Goal: Navigation & Orientation: Find specific page/section

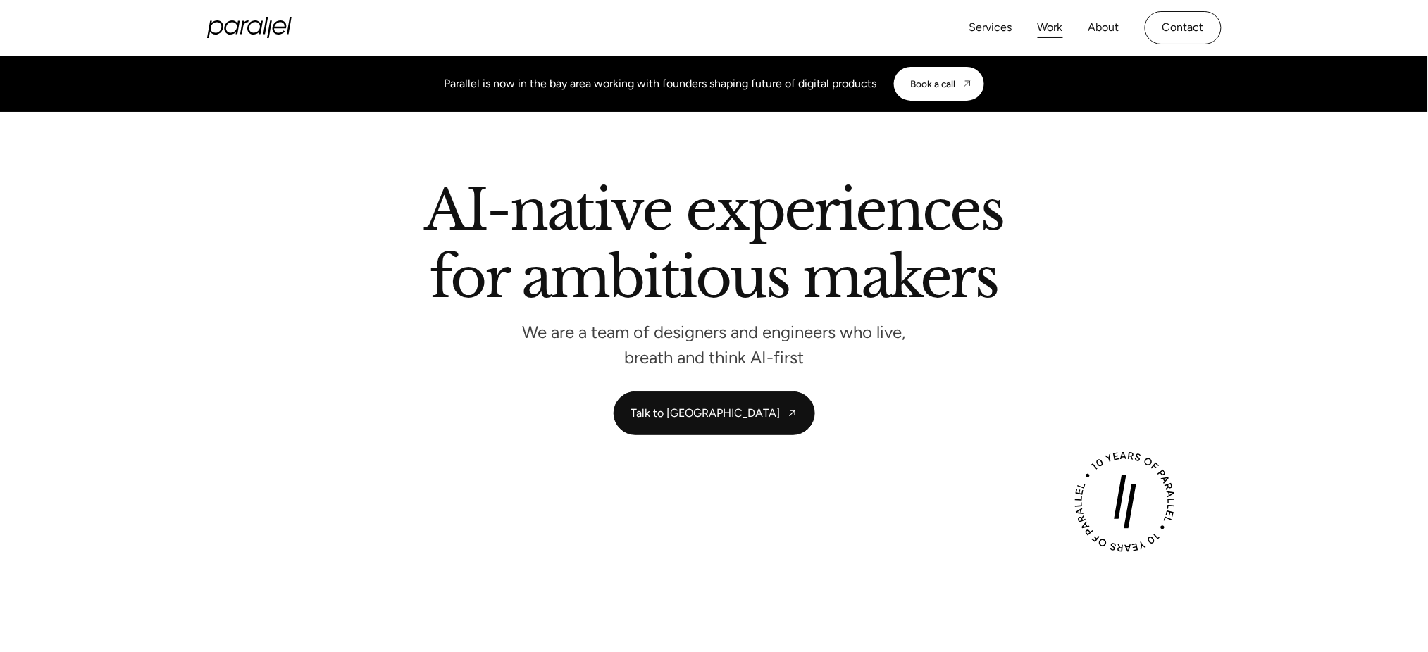
click at [1038, 35] on link "Work" at bounding box center [1050, 28] width 25 height 20
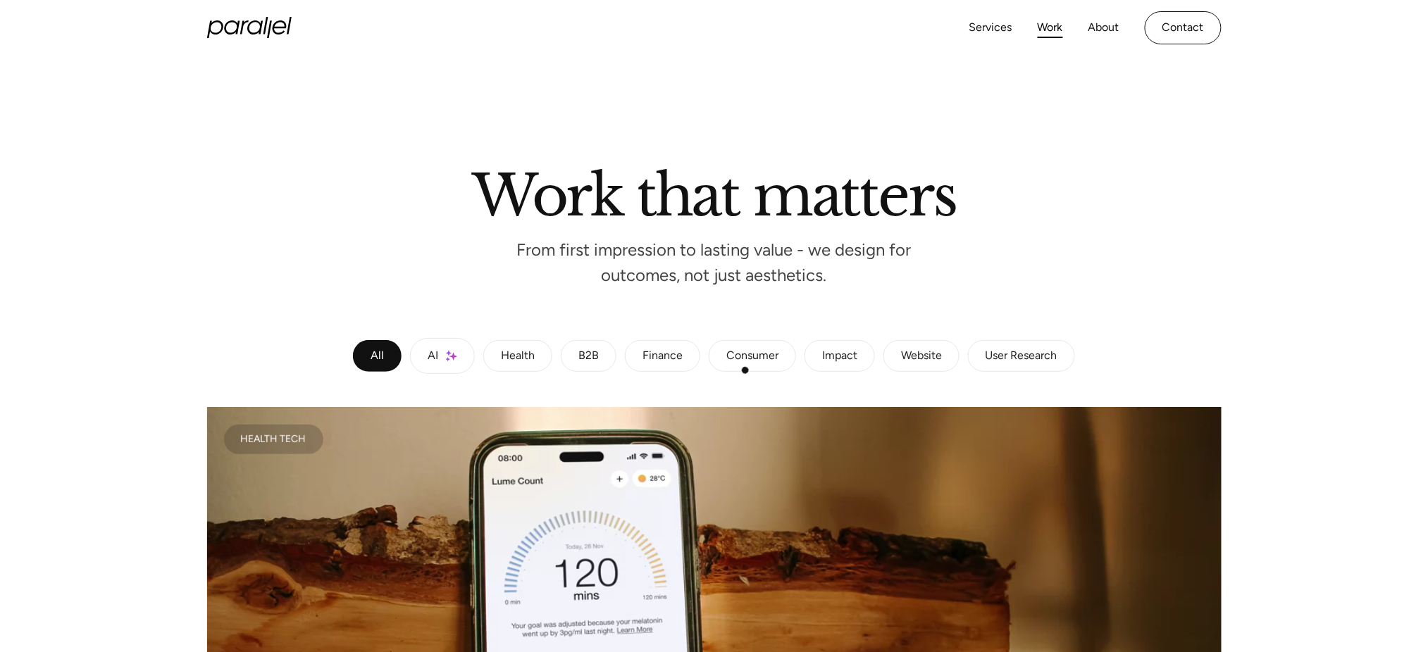
scroll to position [18, 0]
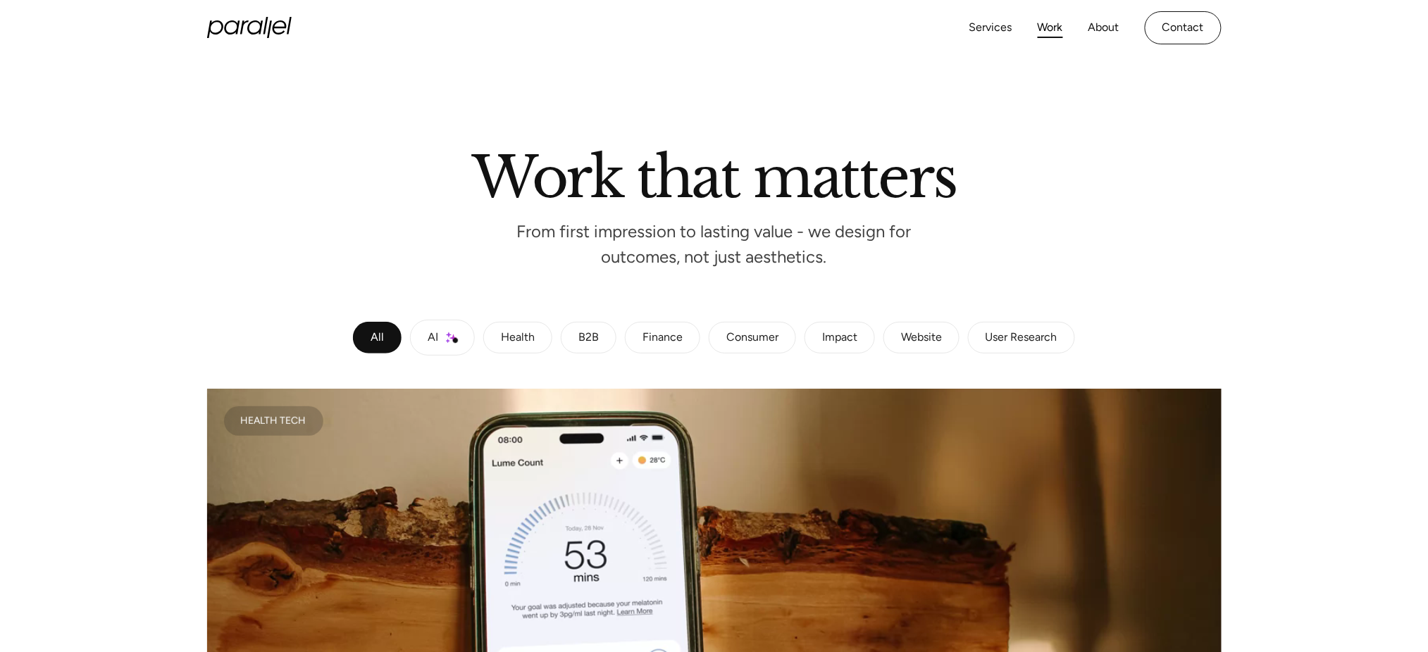
click at [454, 341] on img at bounding box center [451, 338] width 11 height 12
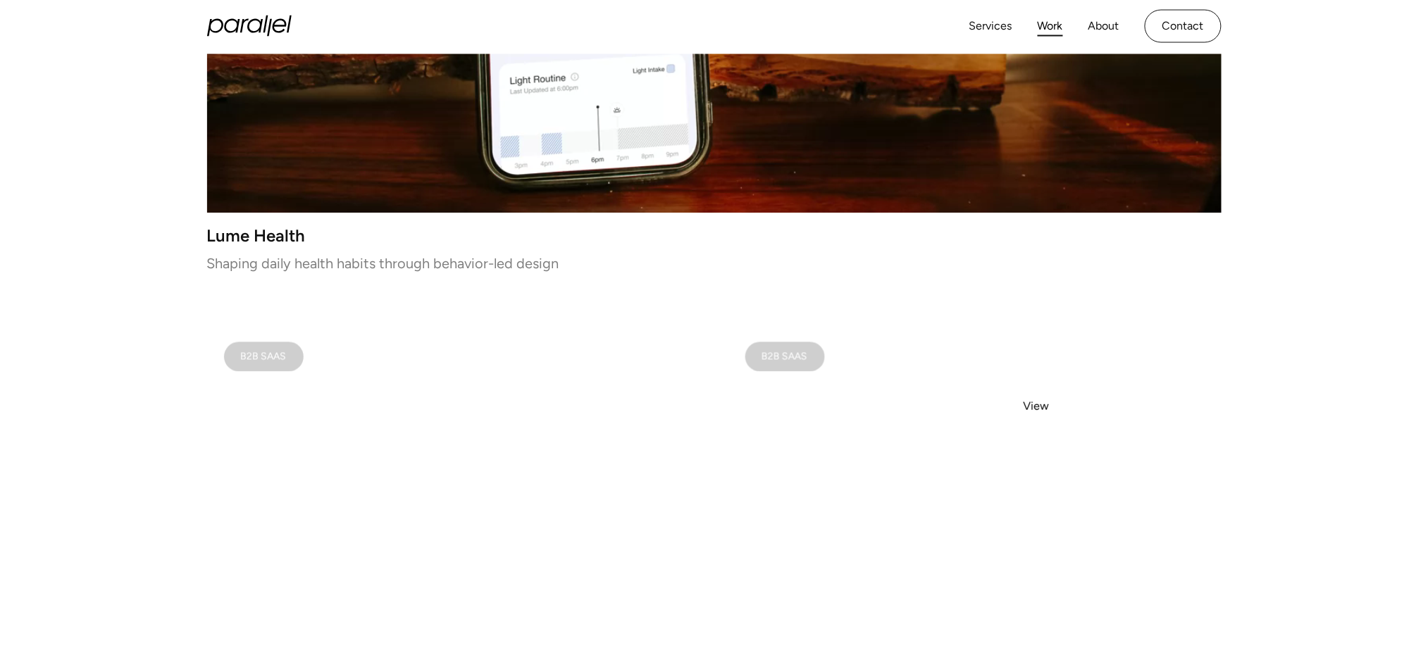
scroll to position [0, 0]
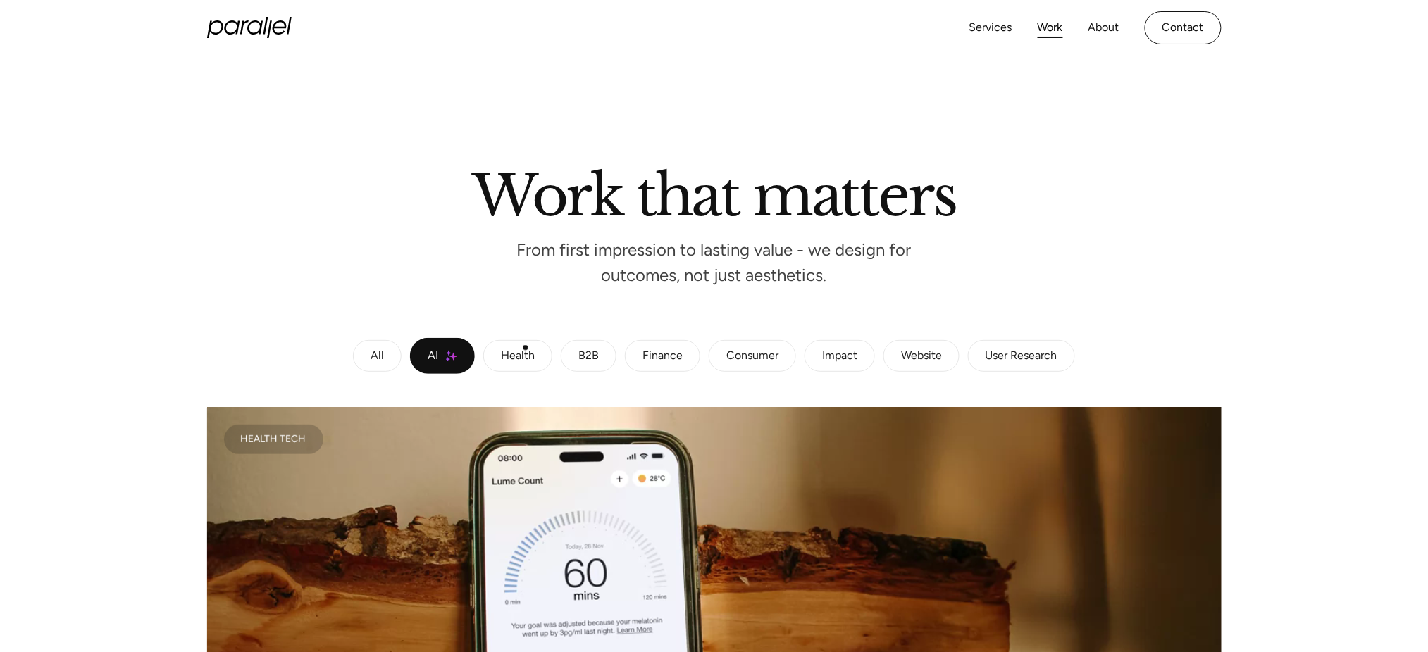
click at [526, 352] on div "Health" at bounding box center [518, 356] width 34 height 8
click at [667, 360] on div "Finance" at bounding box center [662, 356] width 40 height 8
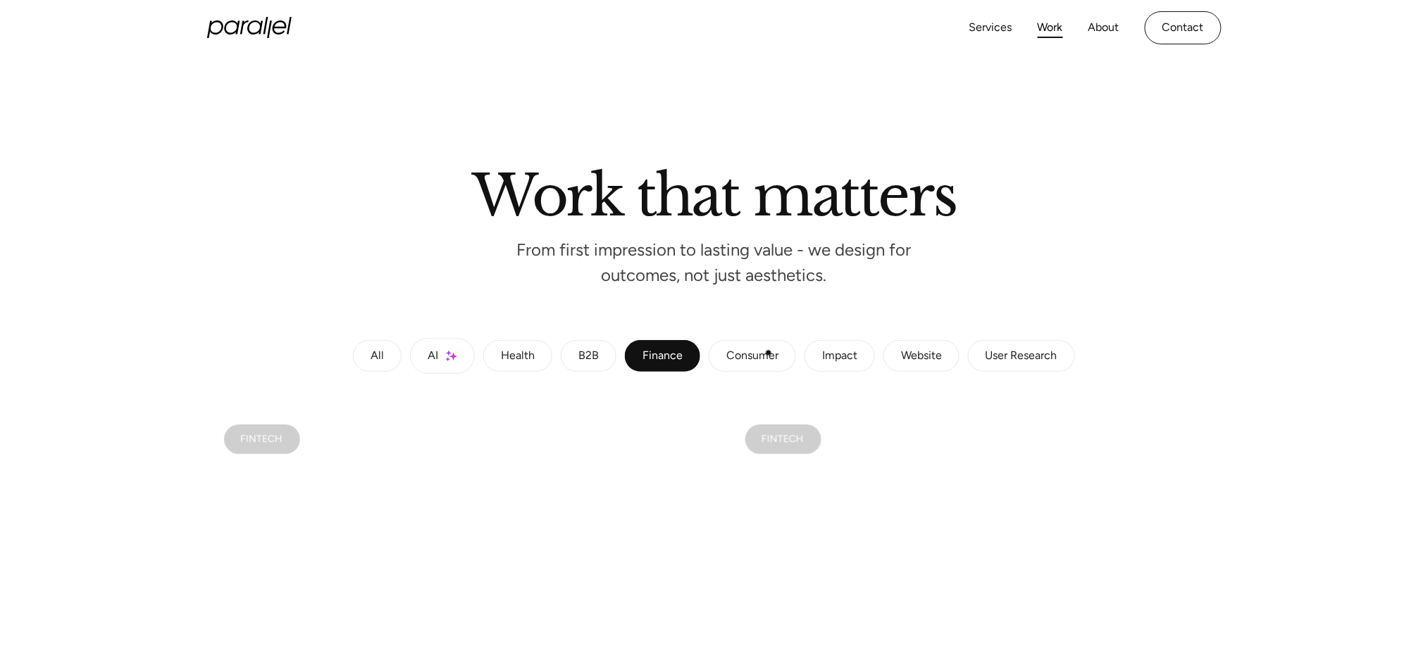
click at [769, 353] on div "Consumer" at bounding box center [752, 356] width 52 height 8
click at [873, 366] on div "All AI Health B2B Finance Consumer Impact Website User Research" at bounding box center [714, 356] width 1014 height 36
click at [850, 360] on div "Impact" at bounding box center [839, 356] width 35 height 8
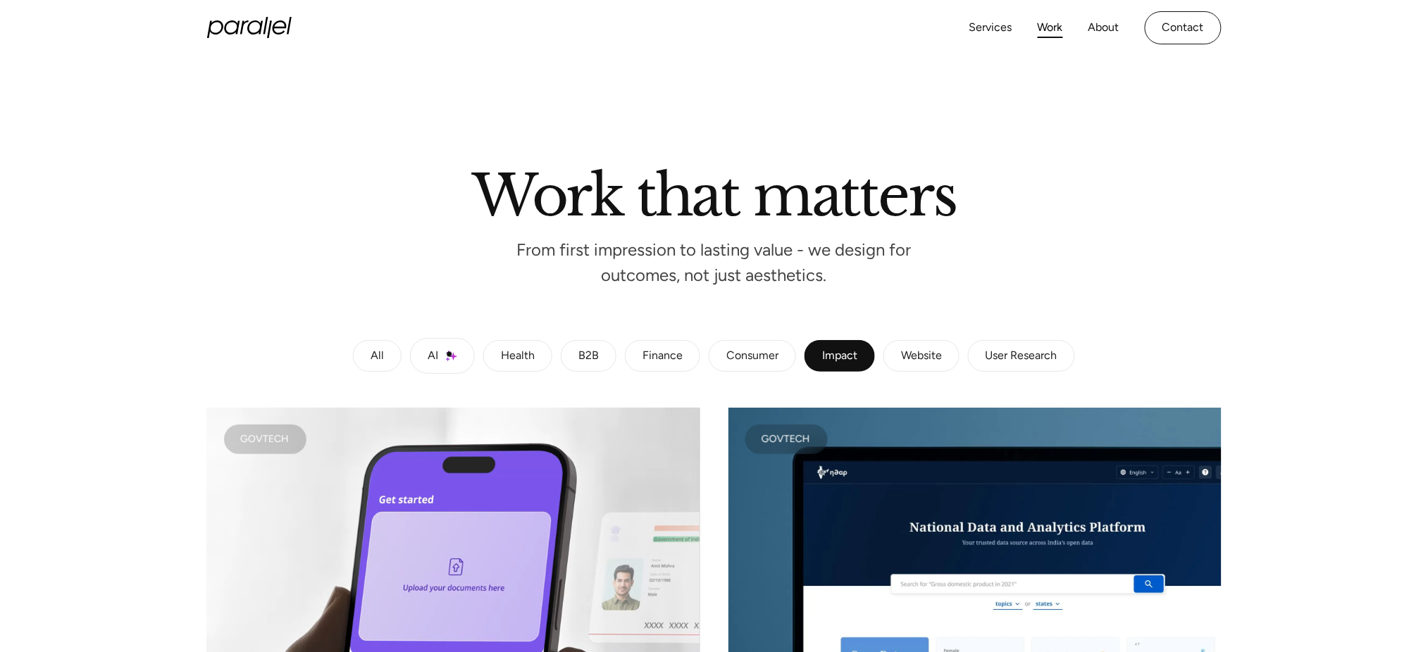
click at [449, 354] on img at bounding box center [451, 356] width 11 height 12
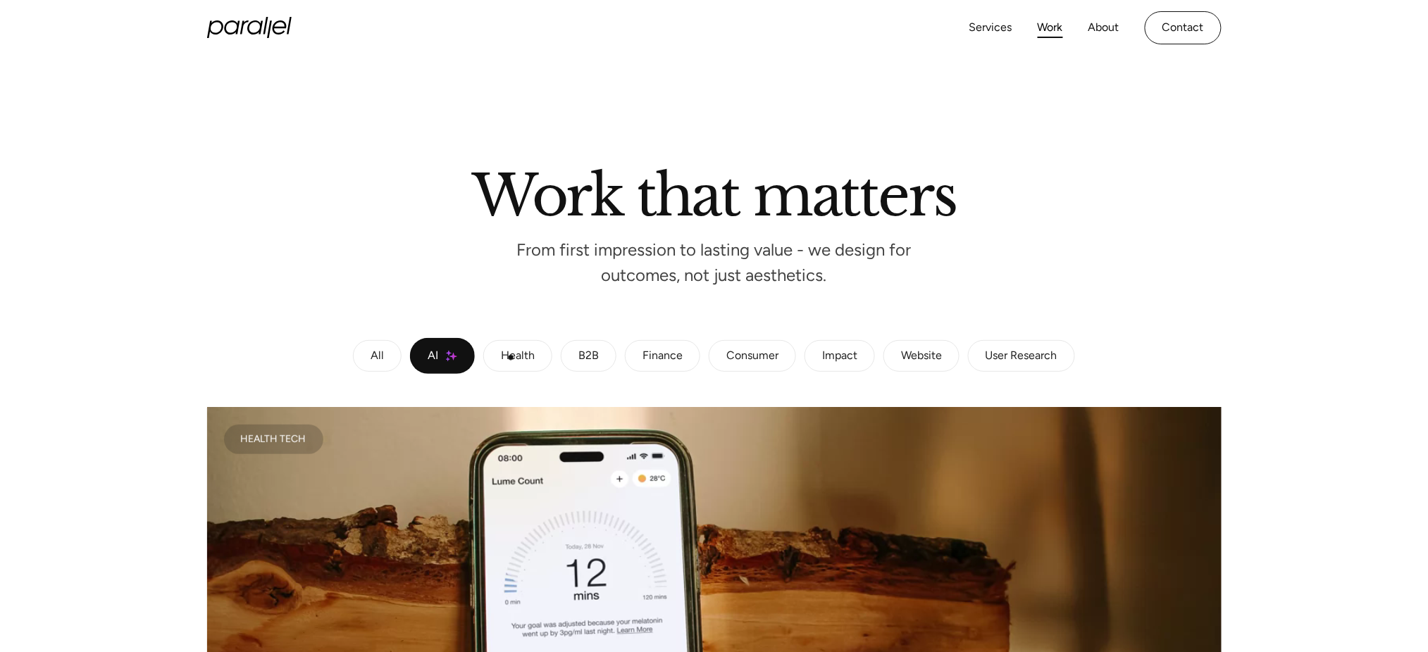
click at [515, 358] on div "Health" at bounding box center [518, 356] width 34 height 8
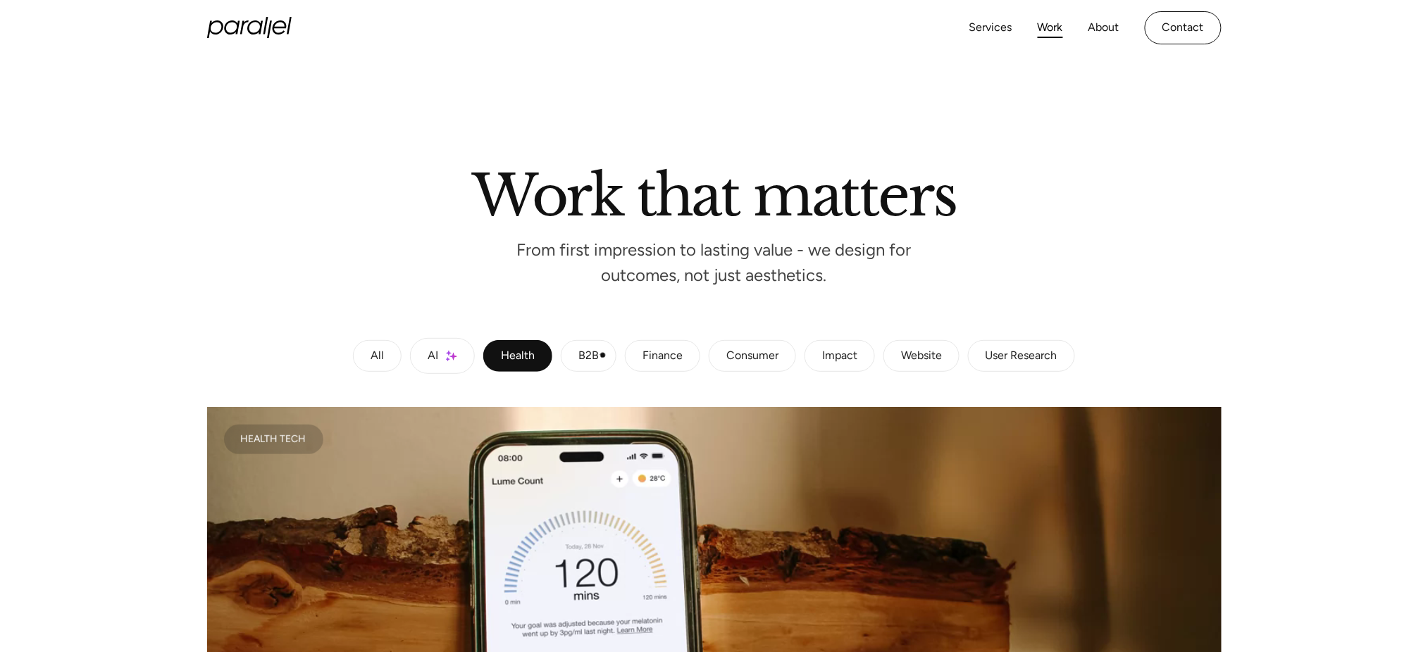
click at [599, 356] on link "B2B" at bounding box center [589, 356] width 56 height 32
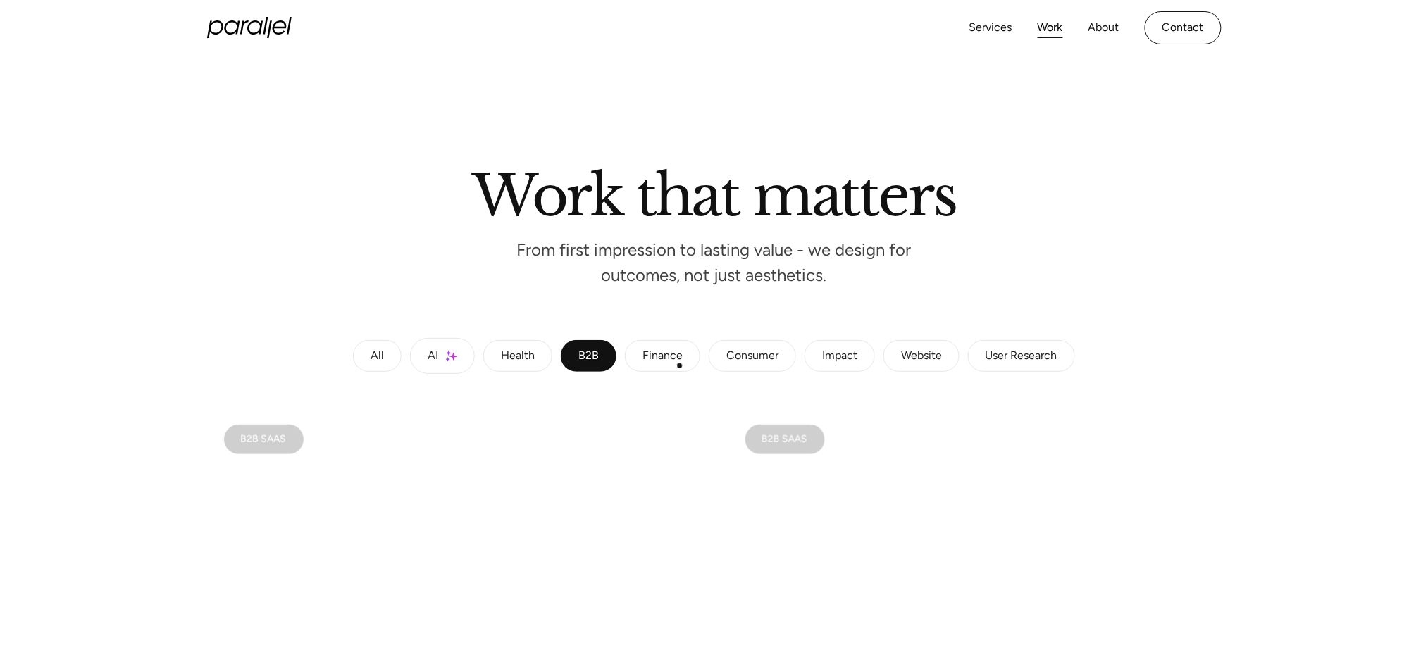
click at [684, 366] on link "Finance" at bounding box center [662, 356] width 75 height 32
click at [764, 361] on div "Consumer" at bounding box center [752, 356] width 52 height 8
click at [826, 360] on div "Impact" at bounding box center [839, 356] width 35 height 8
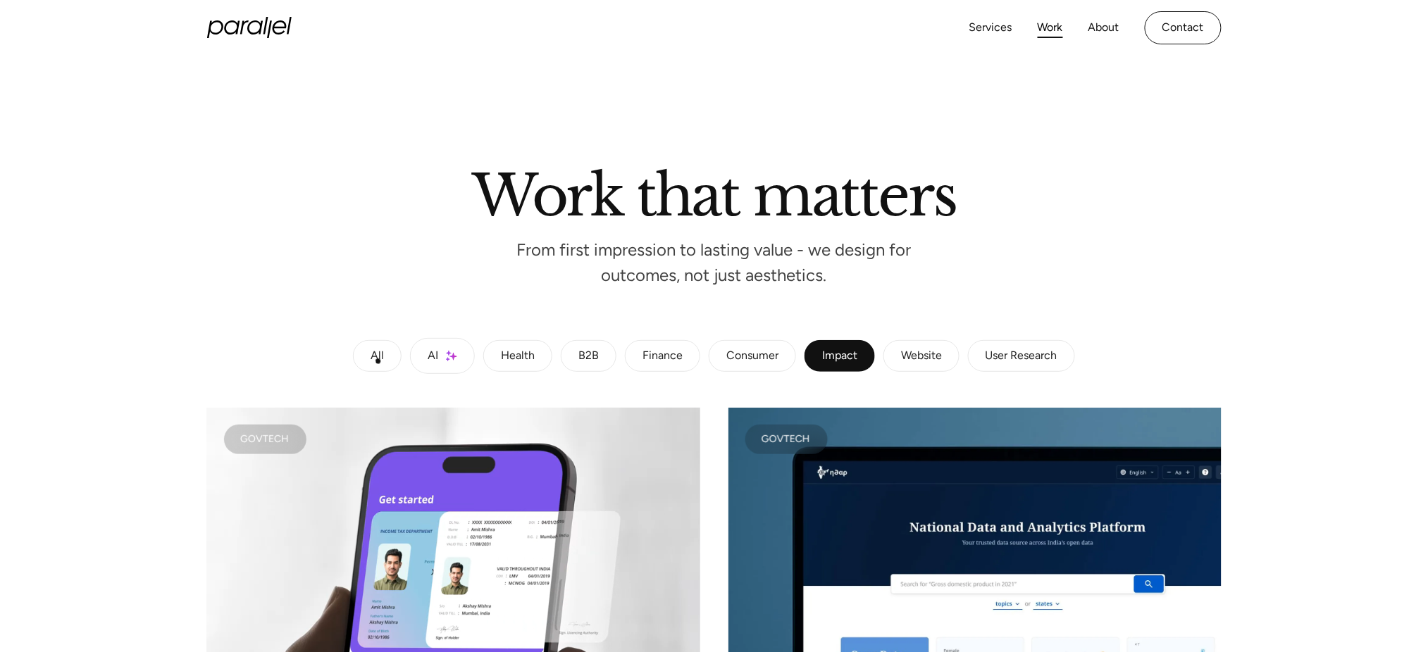
click at [369, 361] on link "All" at bounding box center [377, 356] width 49 height 32
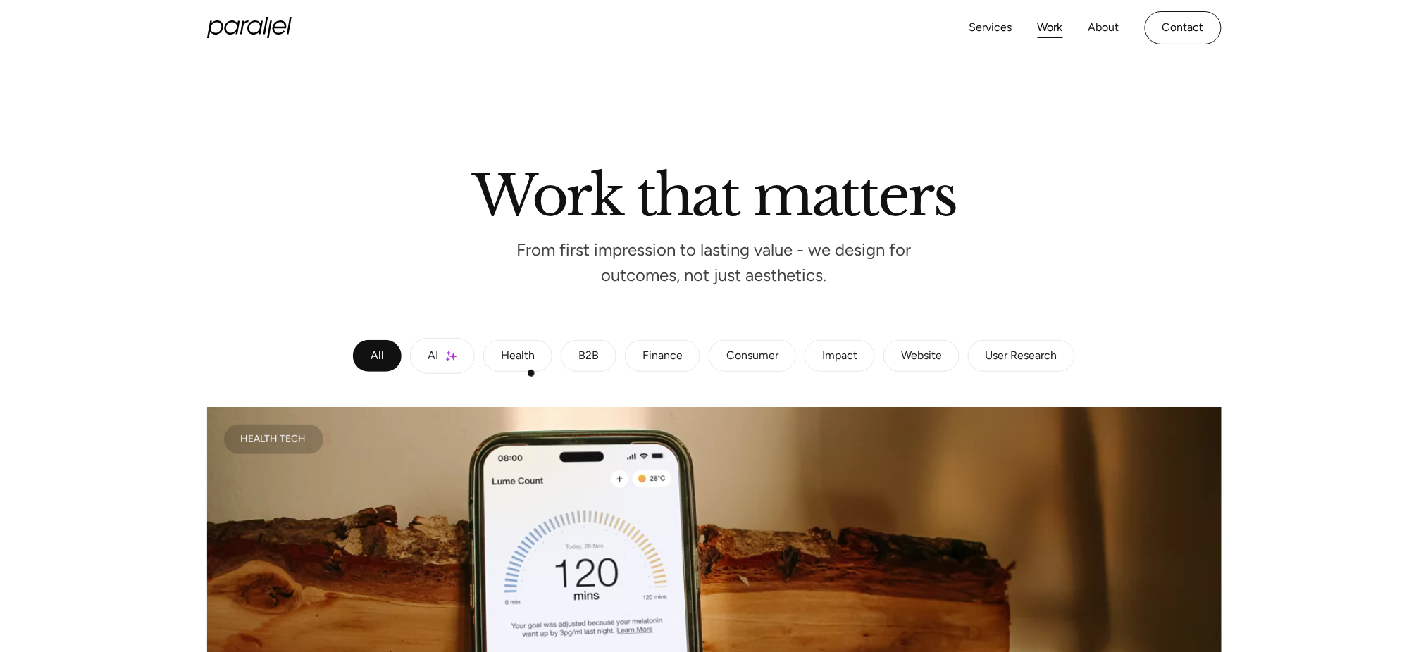
click at [535, 373] on div "All AI Health B2B Finance Consumer Impact Website User Research" at bounding box center [714, 356] width 1014 height 36
click at [530, 359] on div "Health" at bounding box center [518, 356] width 34 height 8
